Goal: Navigation & Orientation: Find specific page/section

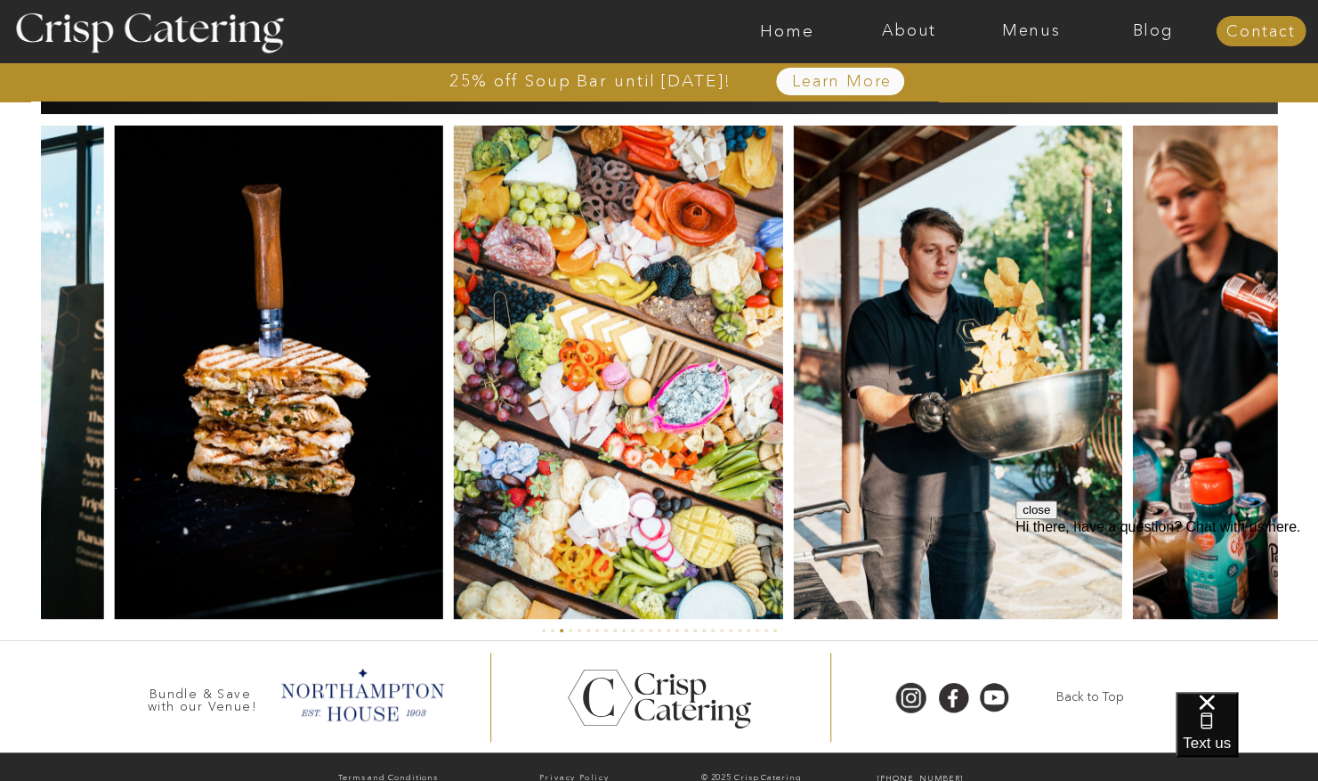
scroll to position [4163, 0]
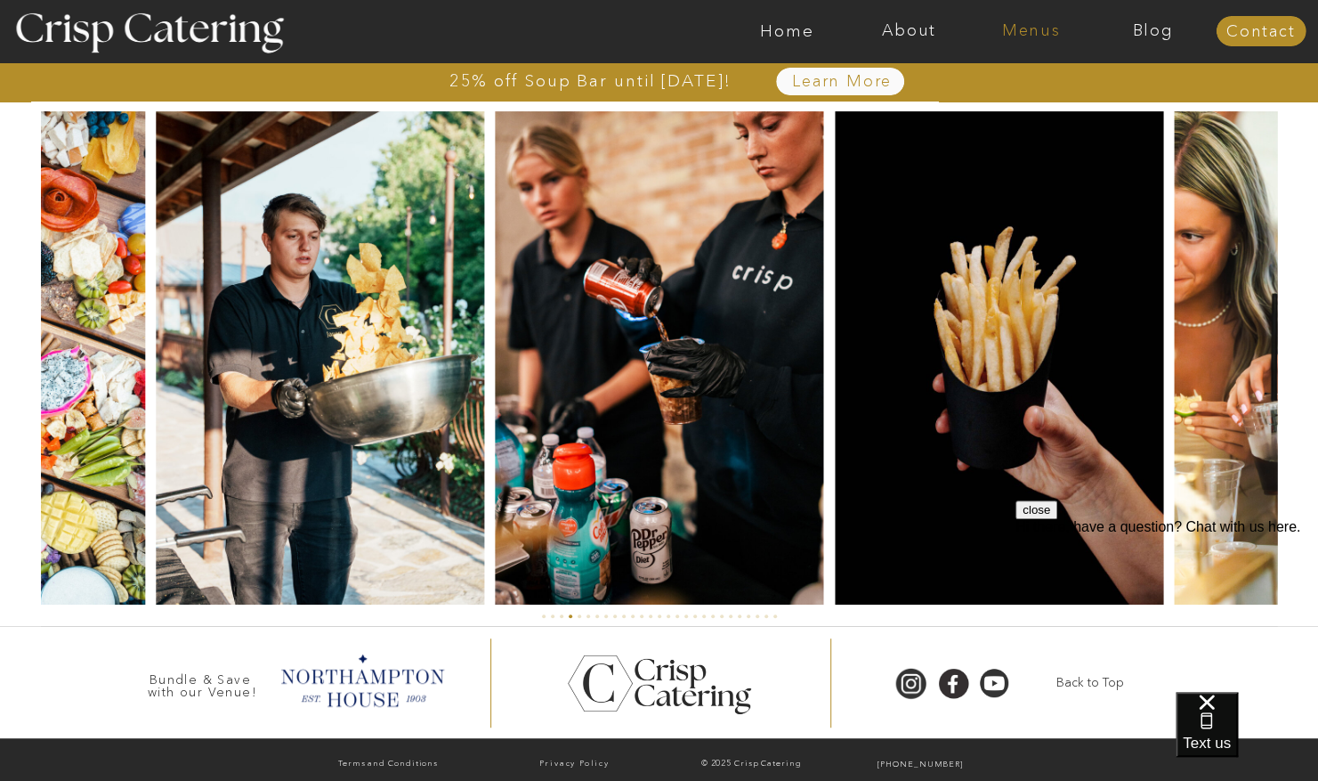
click at [1004, 28] on nav "Menus" at bounding box center [1031, 31] width 122 height 18
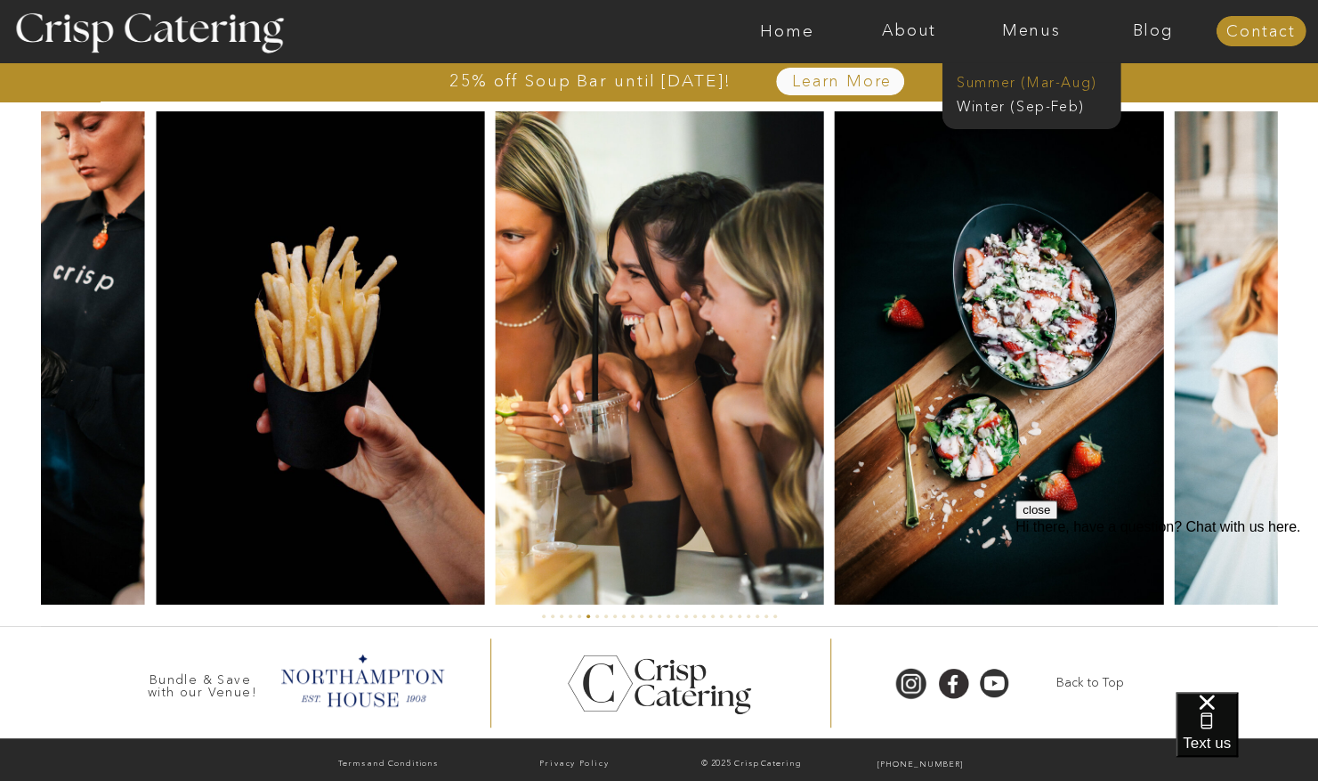
click at [993, 79] on nav "Summer (Mar-Aug)" at bounding box center [1036, 80] width 159 height 17
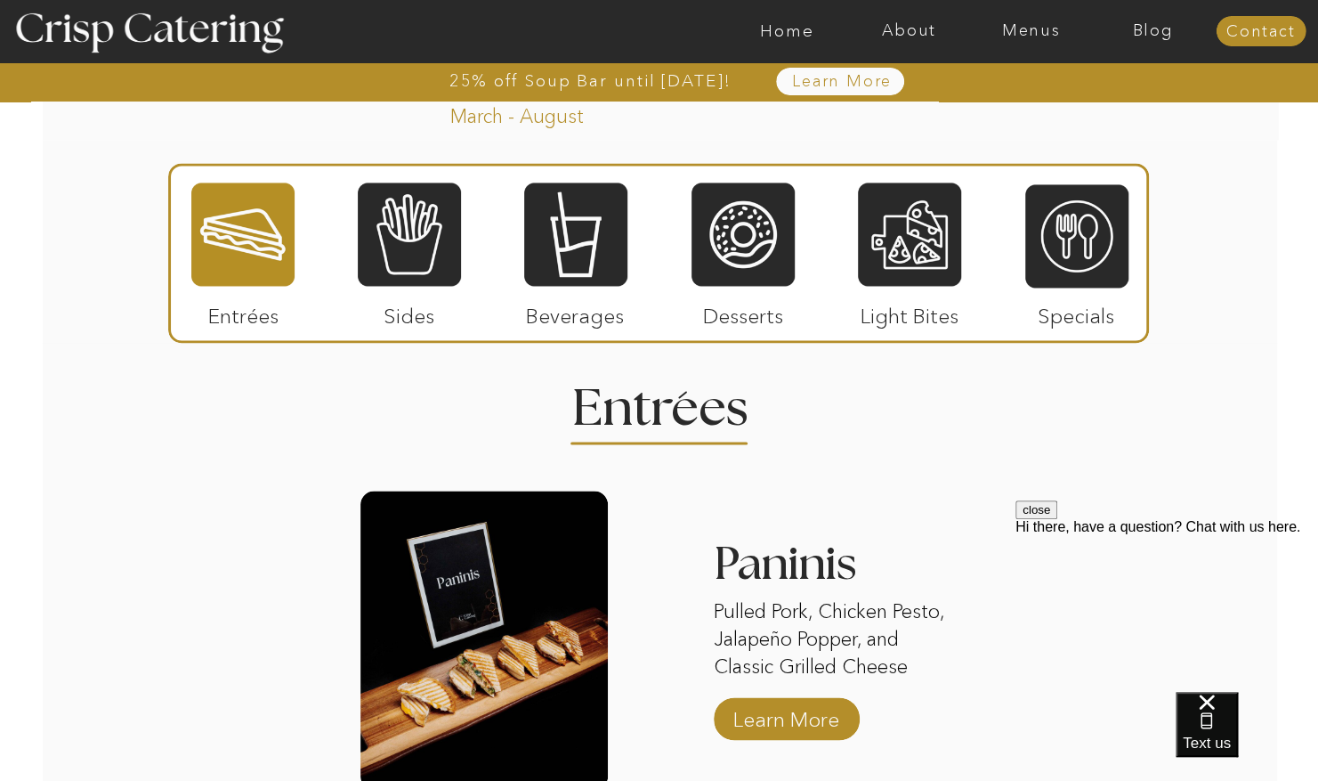
scroll to position [1556, 0]
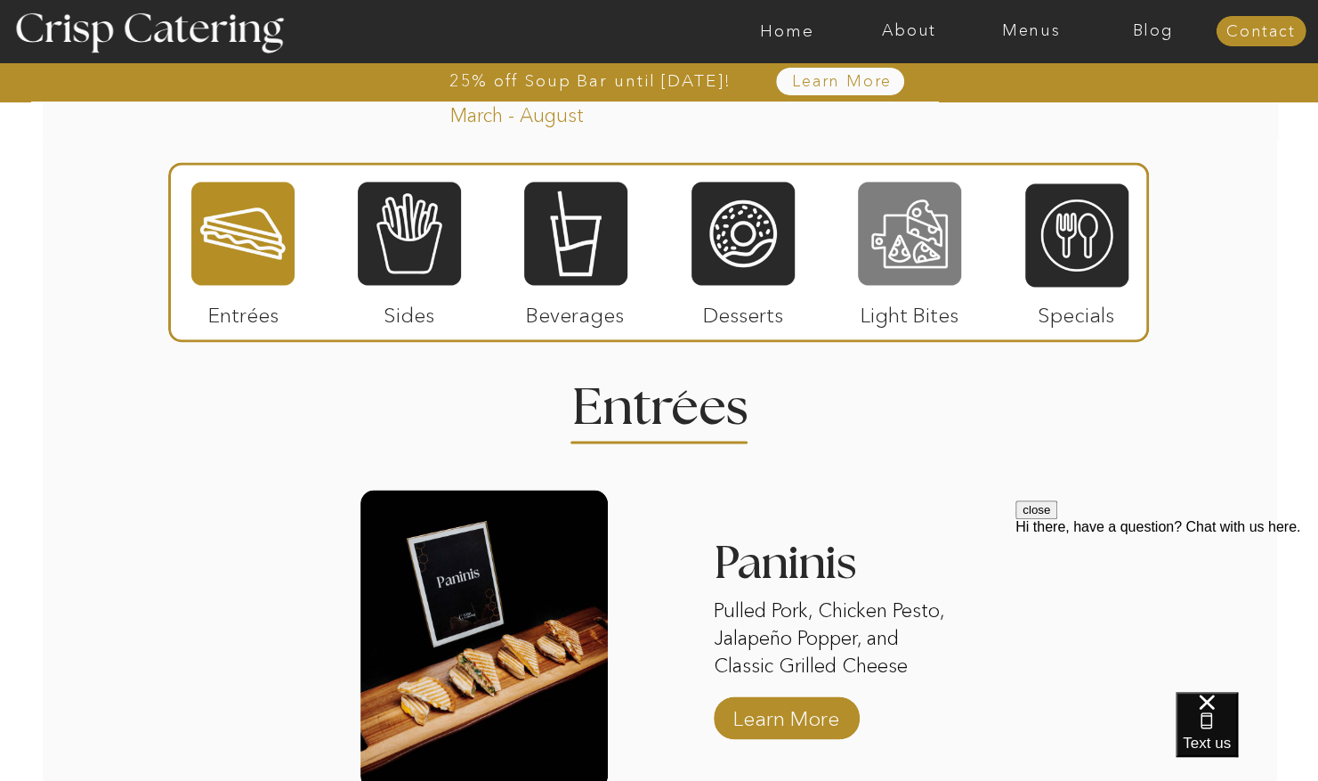
click at [883, 240] on div at bounding box center [909, 233] width 103 height 107
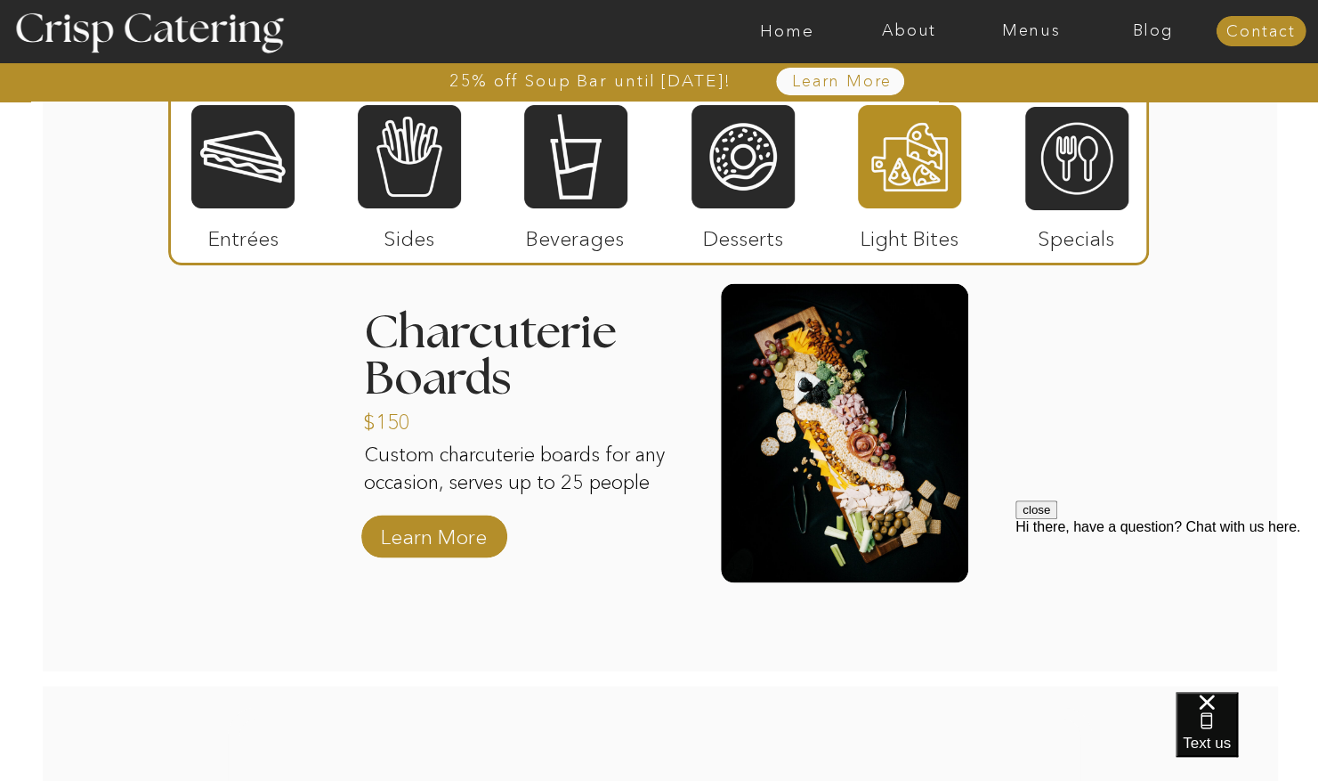
scroll to position [1794, 0]
